Goal: Task Accomplishment & Management: Use online tool/utility

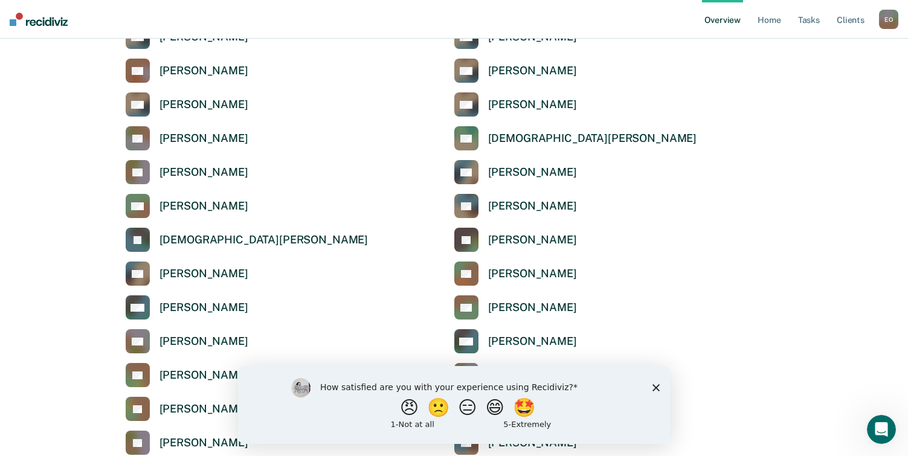
scroll to position [1209, 0]
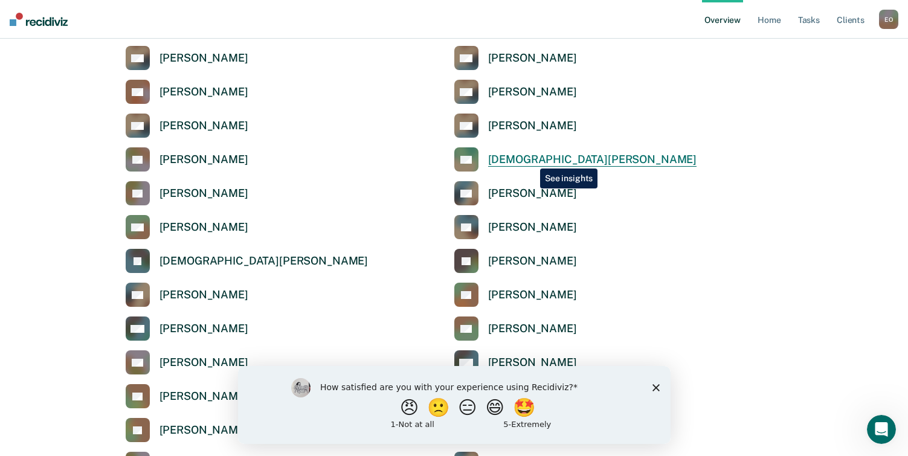
click at [531, 160] on div "[DEMOGRAPHIC_DATA][PERSON_NAME]" at bounding box center [592, 160] width 209 height 14
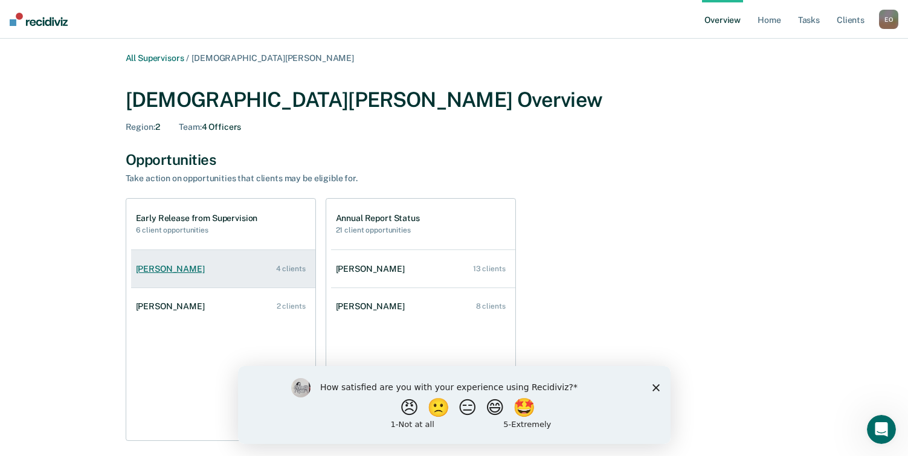
click at [173, 268] on div "[PERSON_NAME]" at bounding box center [173, 269] width 74 height 10
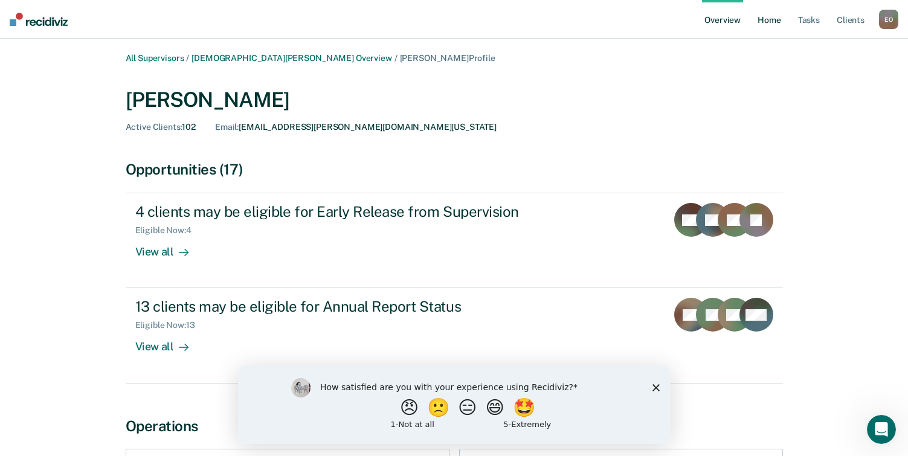
click at [768, 19] on link "Home" at bounding box center [769, 19] width 28 height 39
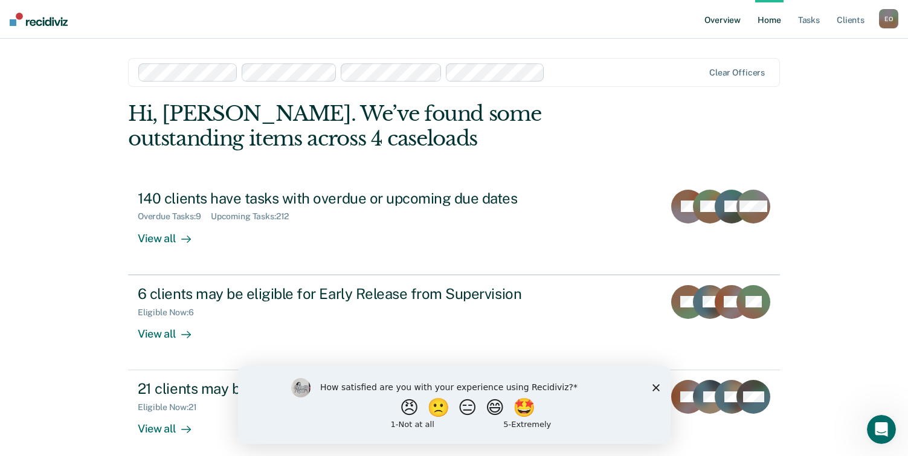
click at [725, 23] on link "Overview" at bounding box center [722, 19] width 41 height 39
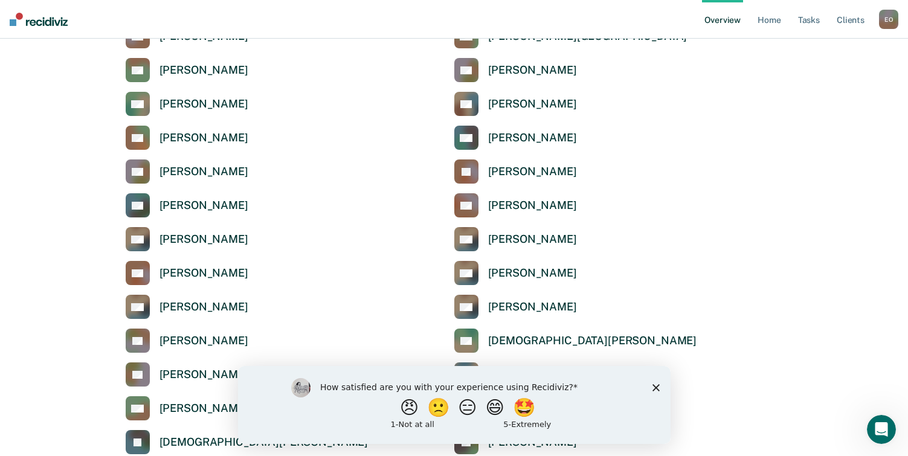
scroll to position [1088, 0]
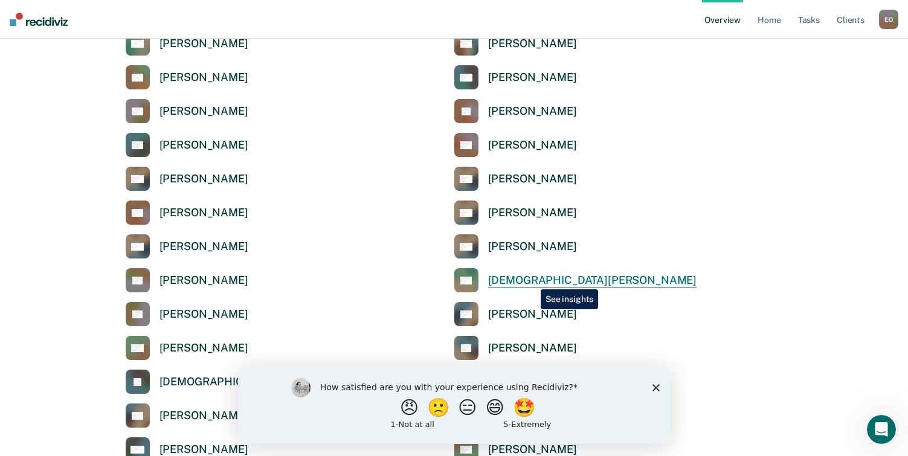
click at [532, 280] on div "[DEMOGRAPHIC_DATA][PERSON_NAME]" at bounding box center [592, 281] width 209 height 14
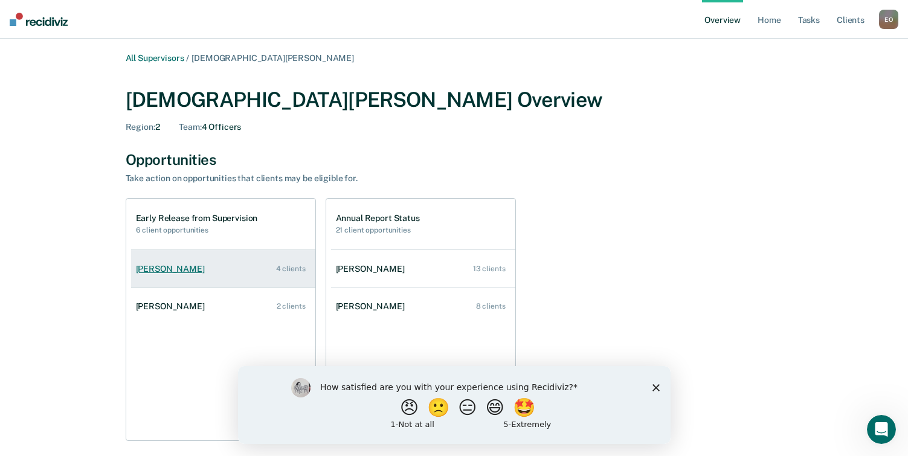
click at [163, 272] on div "[PERSON_NAME]" at bounding box center [173, 269] width 74 height 10
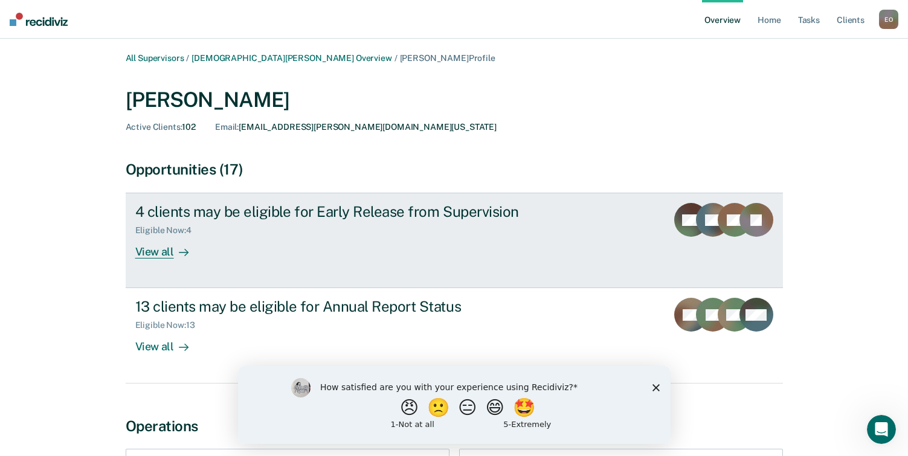
click at [158, 253] on div "View all" at bounding box center [169, 248] width 68 height 24
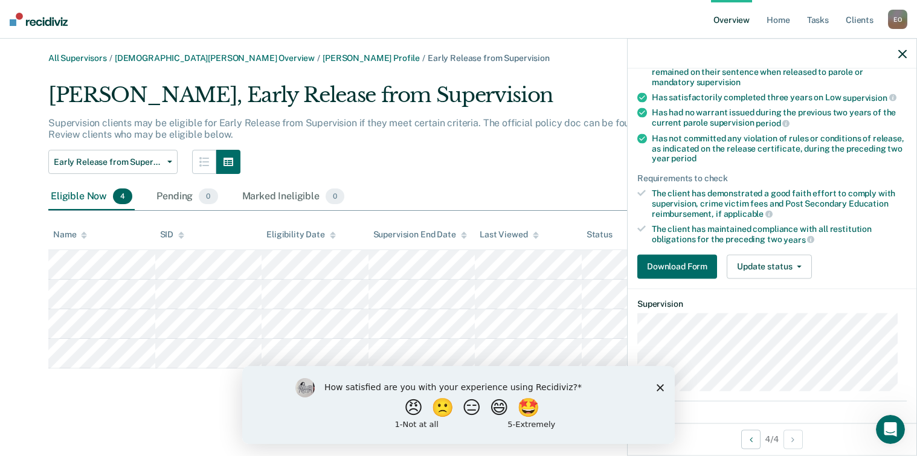
scroll to position [181, 0]
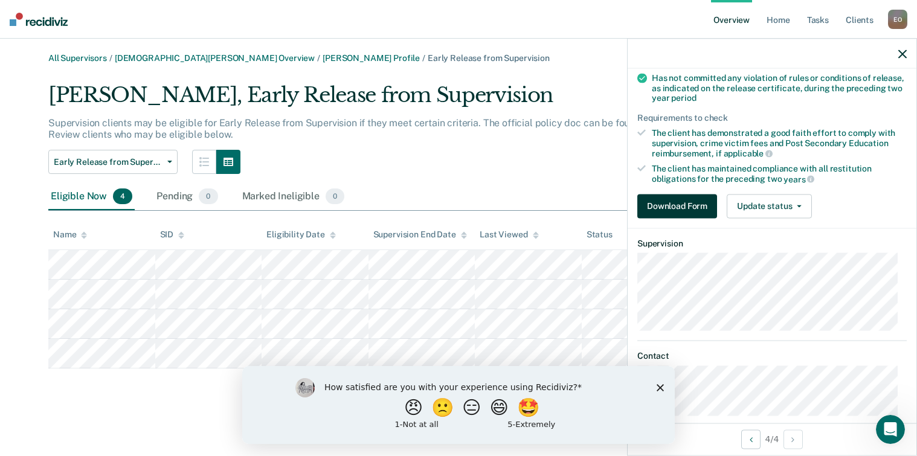
click at [678, 205] on button "Download Form" at bounding box center [678, 206] width 80 height 24
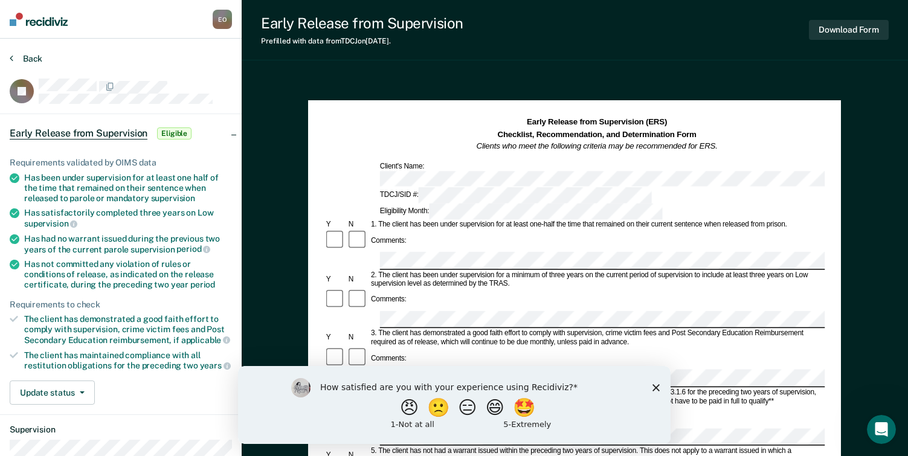
click at [13, 58] on button "Back" at bounding box center [26, 58] width 33 height 11
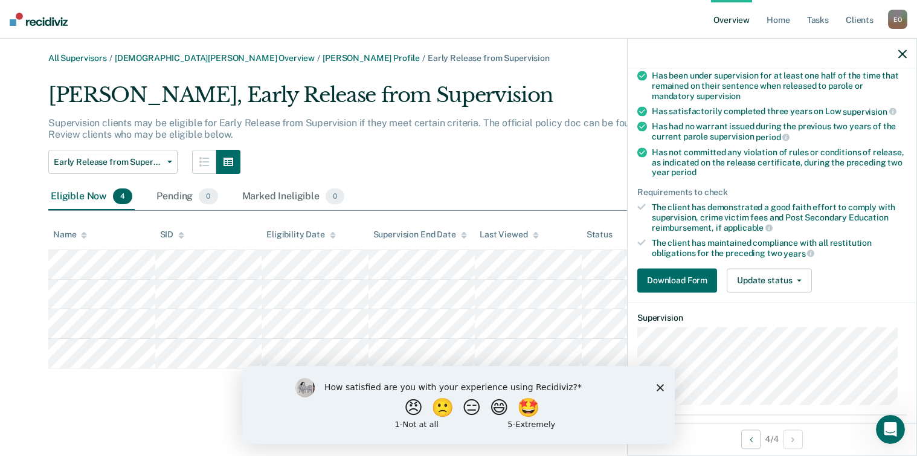
scroll to position [137, 0]
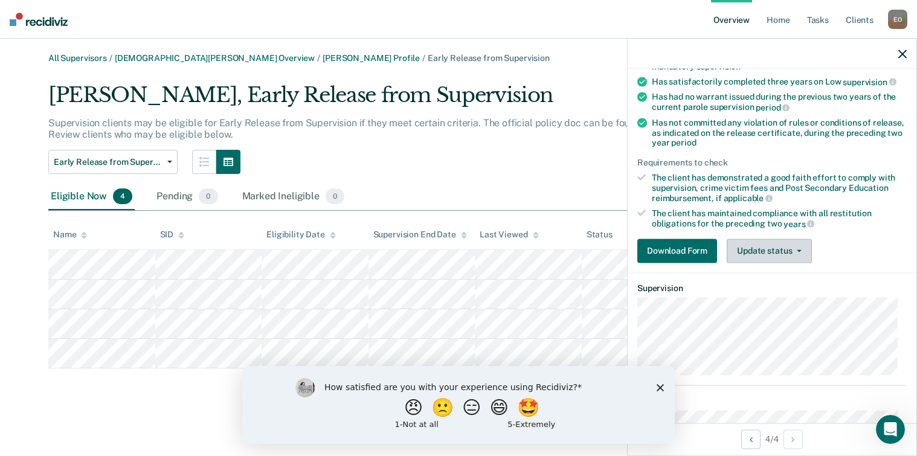
click at [763, 250] on button "Update status" at bounding box center [769, 251] width 85 height 24
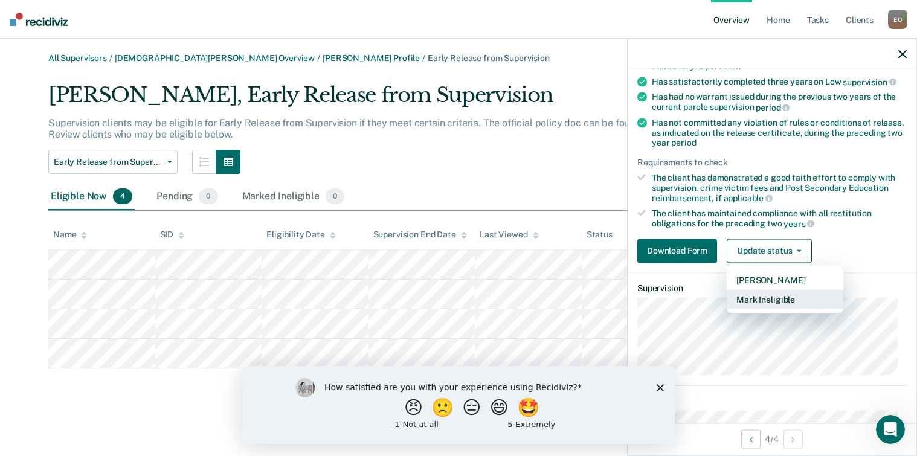
click at [768, 297] on button "Mark Ineligible" at bounding box center [785, 298] width 117 height 19
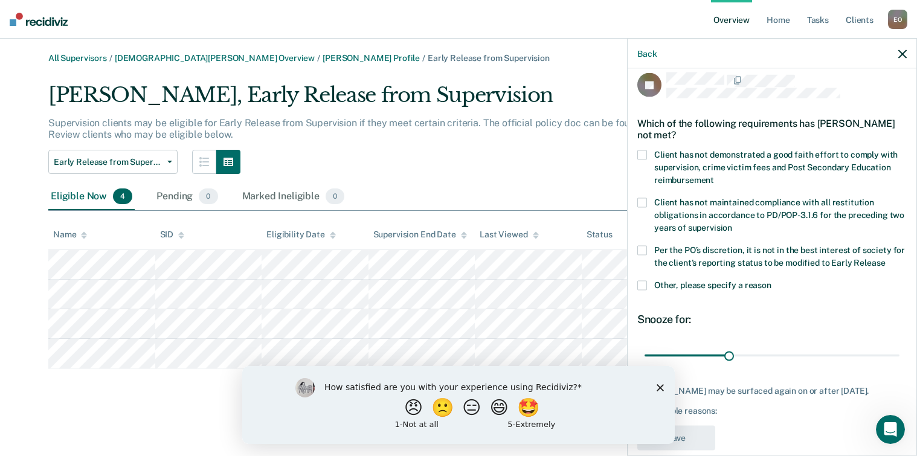
scroll to position [28, 0]
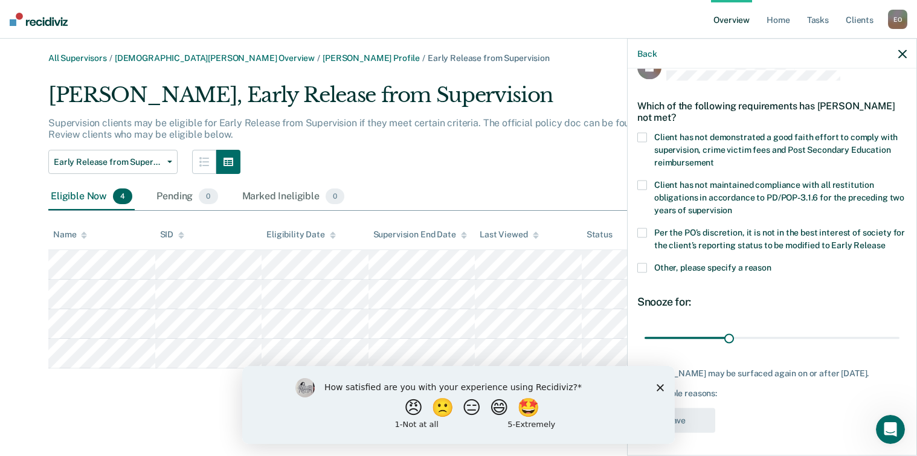
click at [661, 387] on polygon "Close survey" at bounding box center [660, 387] width 7 height 7
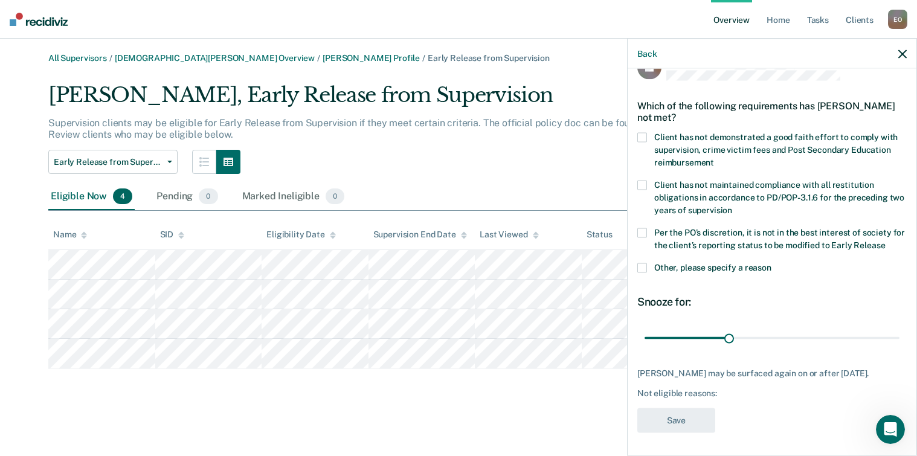
scroll to position [0, 0]
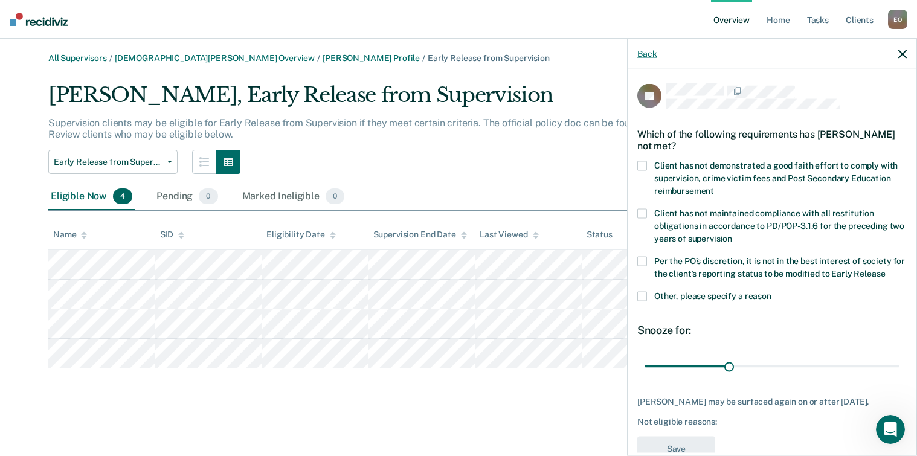
click at [642, 56] on button "Back" at bounding box center [647, 53] width 19 height 10
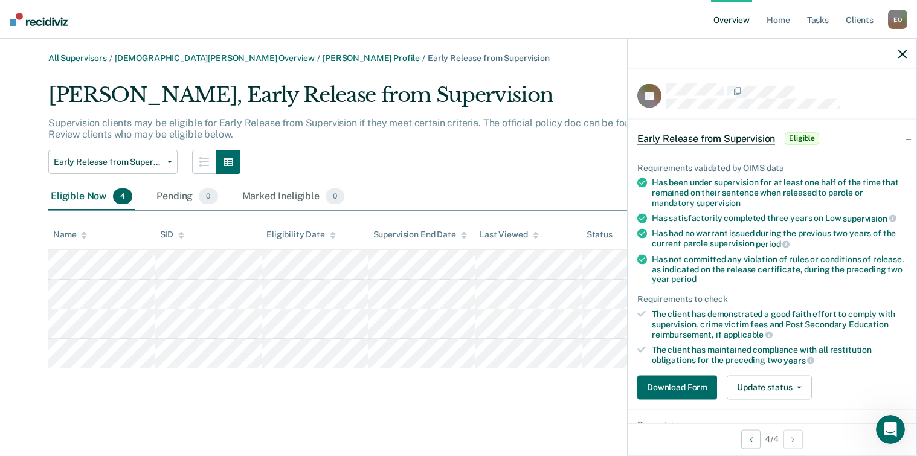
click at [903, 53] on icon "button" at bounding box center [903, 54] width 8 height 8
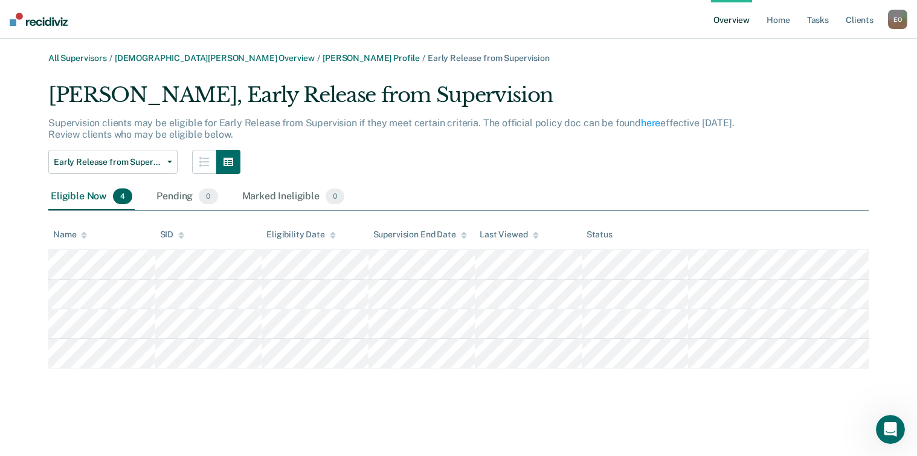
click at [898, 21] on div "E O" at bounding box center [897, 19] width 19 height 19
click at [820, 80] on link "Log Out" at bounding box center [849, 78] width 97 height 10
